Goal: Task Accomplishment & Management: Manage account settings

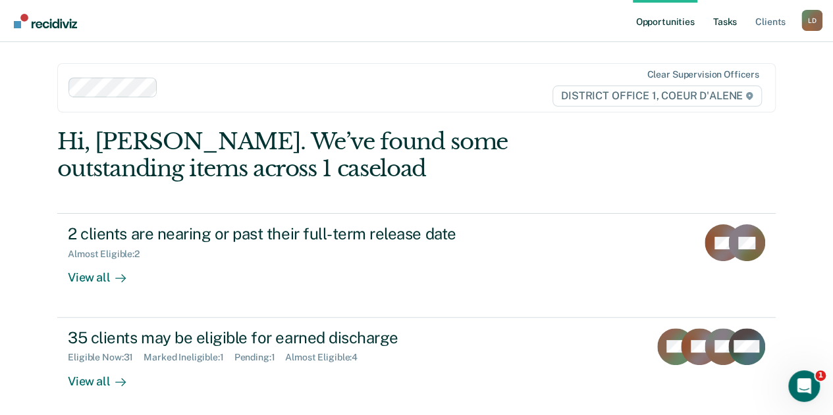
click at [730, 24] on link "Tasks" at bounding box center [724, 21] width 29 height 42
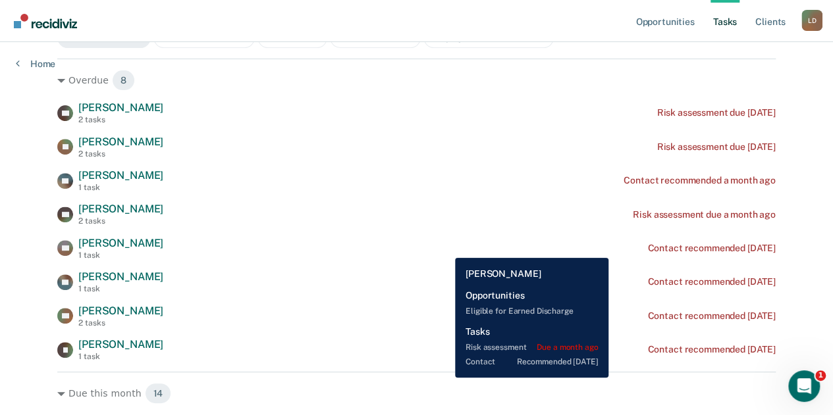
scroll to position [198, 0]
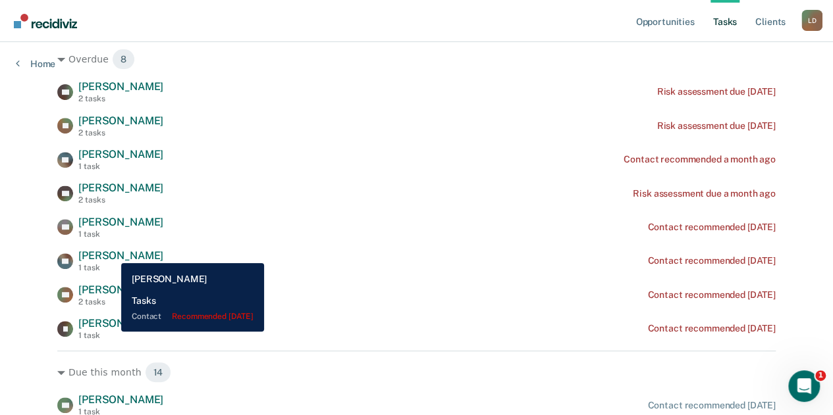
click at [111, 254] on span "[PERSON_NAME]" at bounding box center [120, 256] width 85 height 13
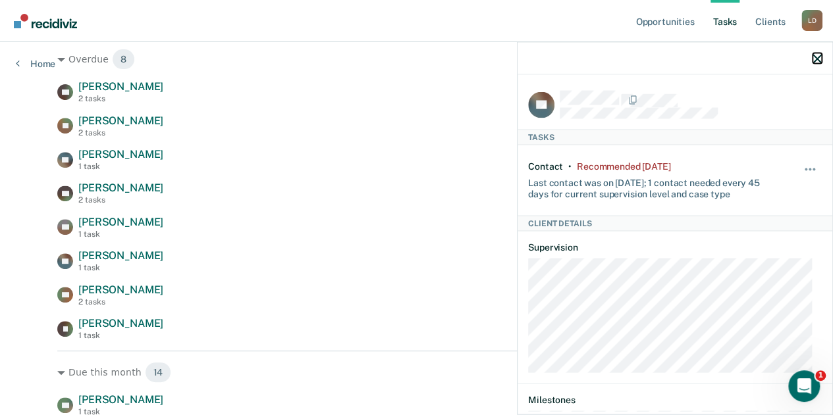
click at [820, 59] on icon "button" at bounding box center [817, 58] width 9 height 9
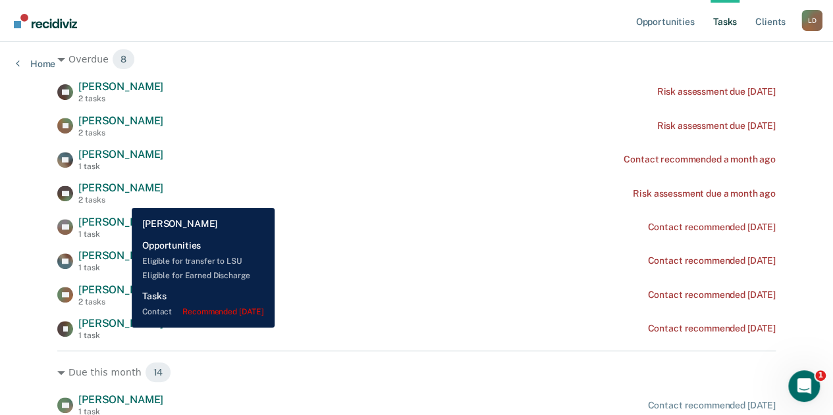
click at [122, 328] on span "[PERSON_NAME]" at bounding box center [120, 323] width 85 height 13
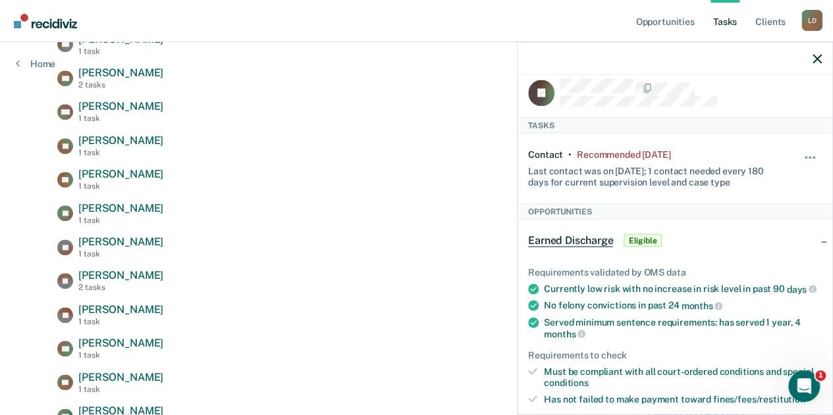
scroll to position [0, 0]
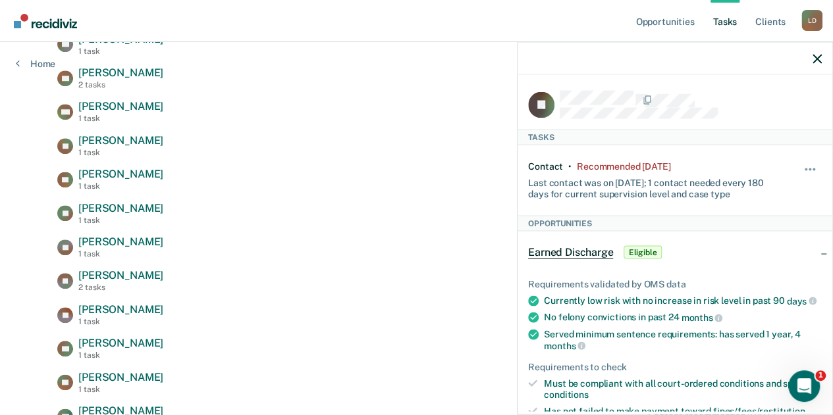
click at [656, 248] on span "Eligible" at bounding box center [643, 252] width 38 height 13
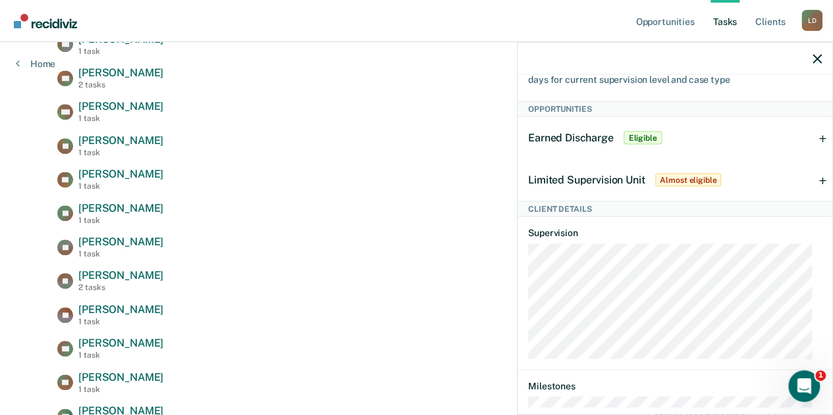
scroll to position [132, 0]
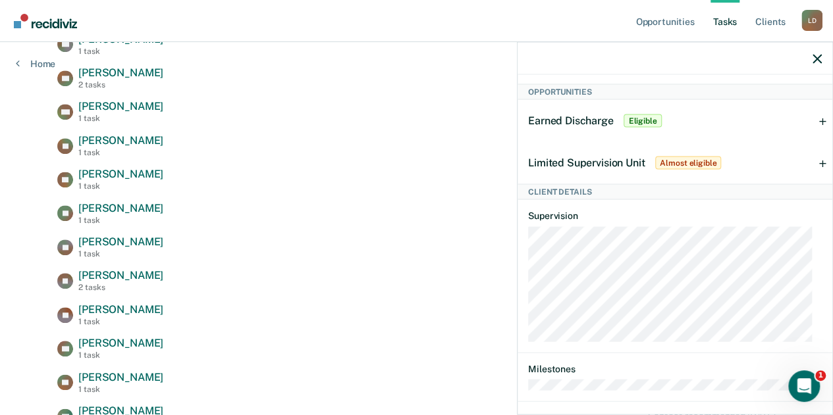
click at [687, 162] on span "Almost eligible" at bounding box center [688, 163] width 66 height 13
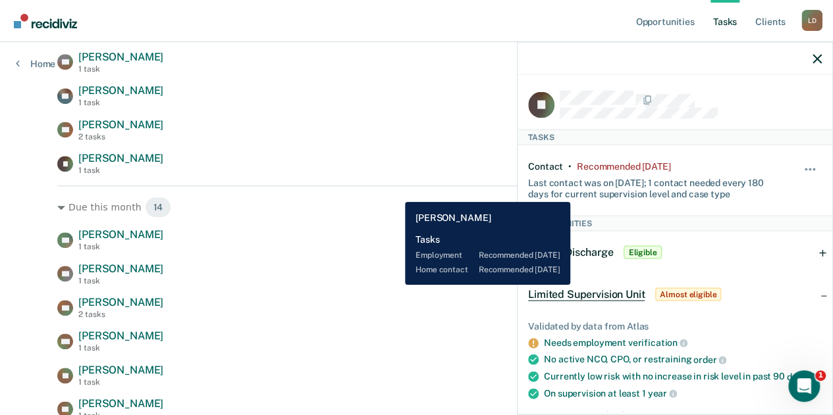
scroll to position [362, 0]
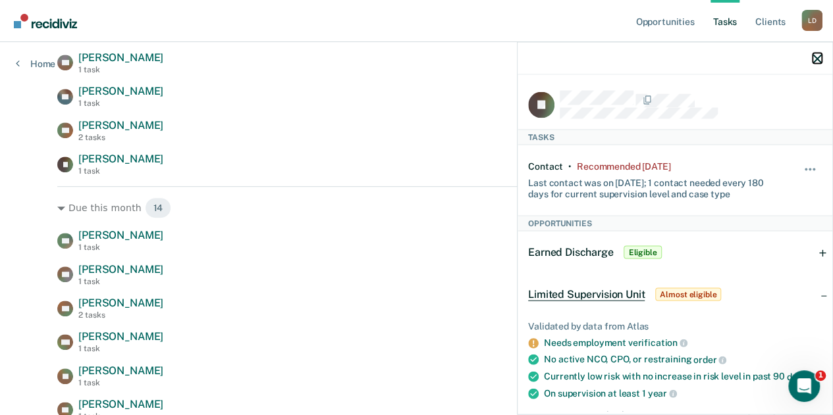
click at [819, 55] on icon "button" at bounding box center [817, 58] width 9 height 9
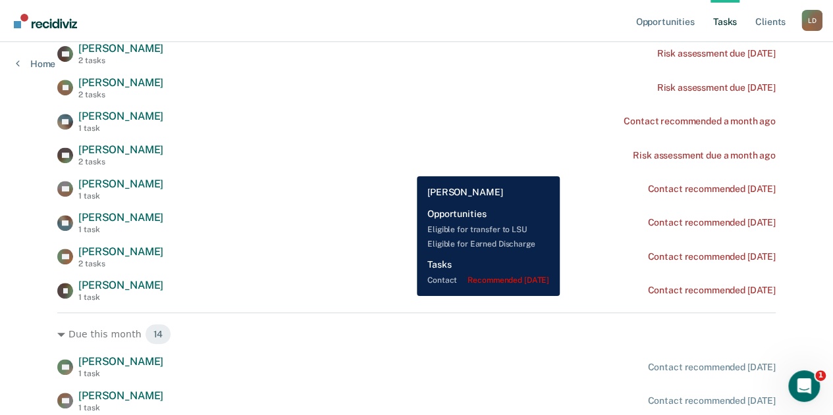
scroll to position [230, 0]
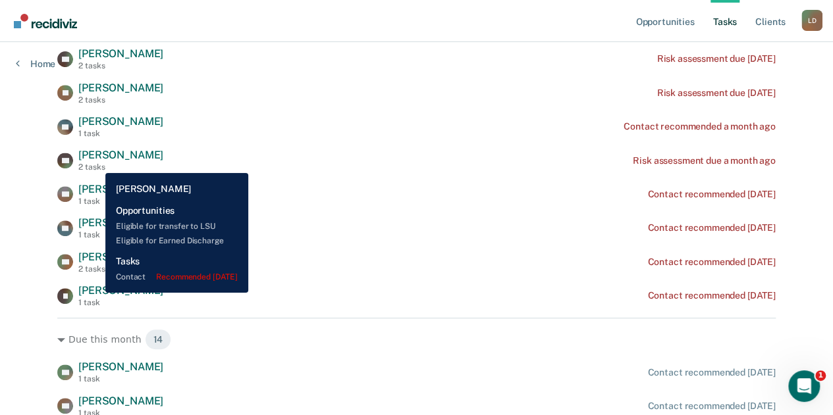
click at [95, 293] on span "[PERSON_NAME]" at bounding box center [120, 290] width 85 height 13
